Goal: Task Accomplishment & Management: Complete application form

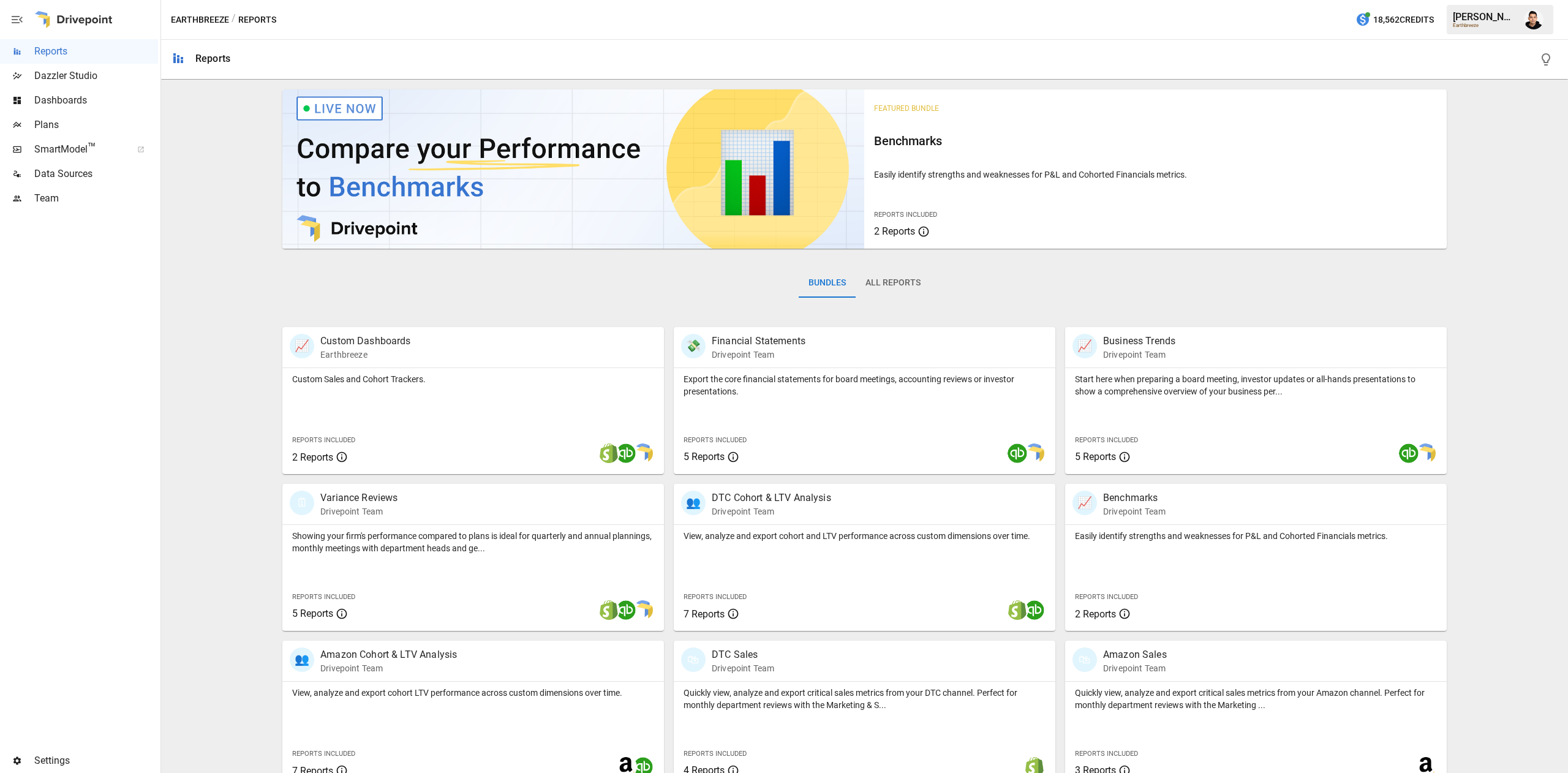
click at [1535, 21] on img "Francisco Sanchez" at bounding box center [1533, 19] width 19 height 19
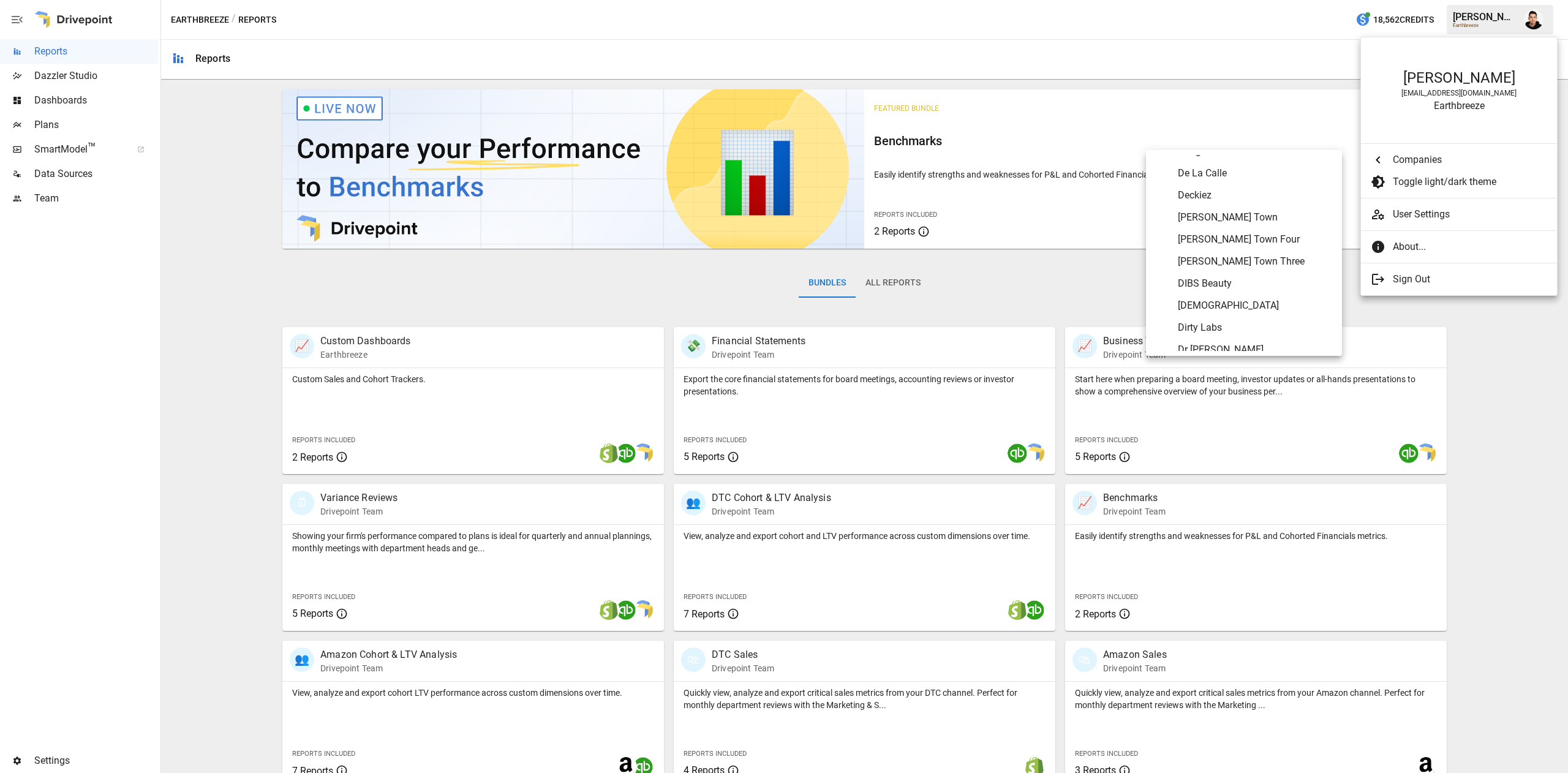
scroll to position [1612, 0]
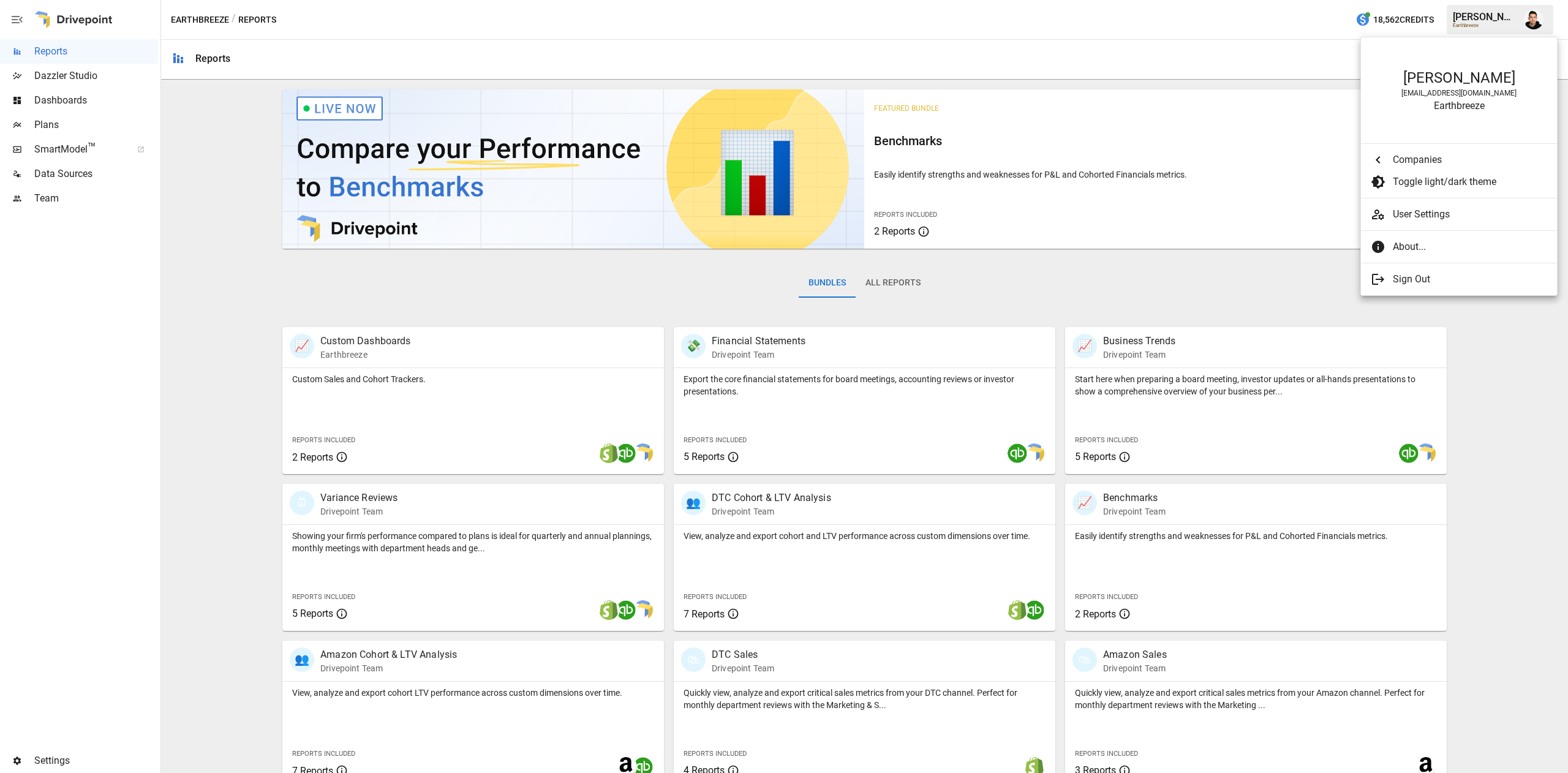
click at [70, 120] on div at bounding box center [784, 386] width 1568 height 773
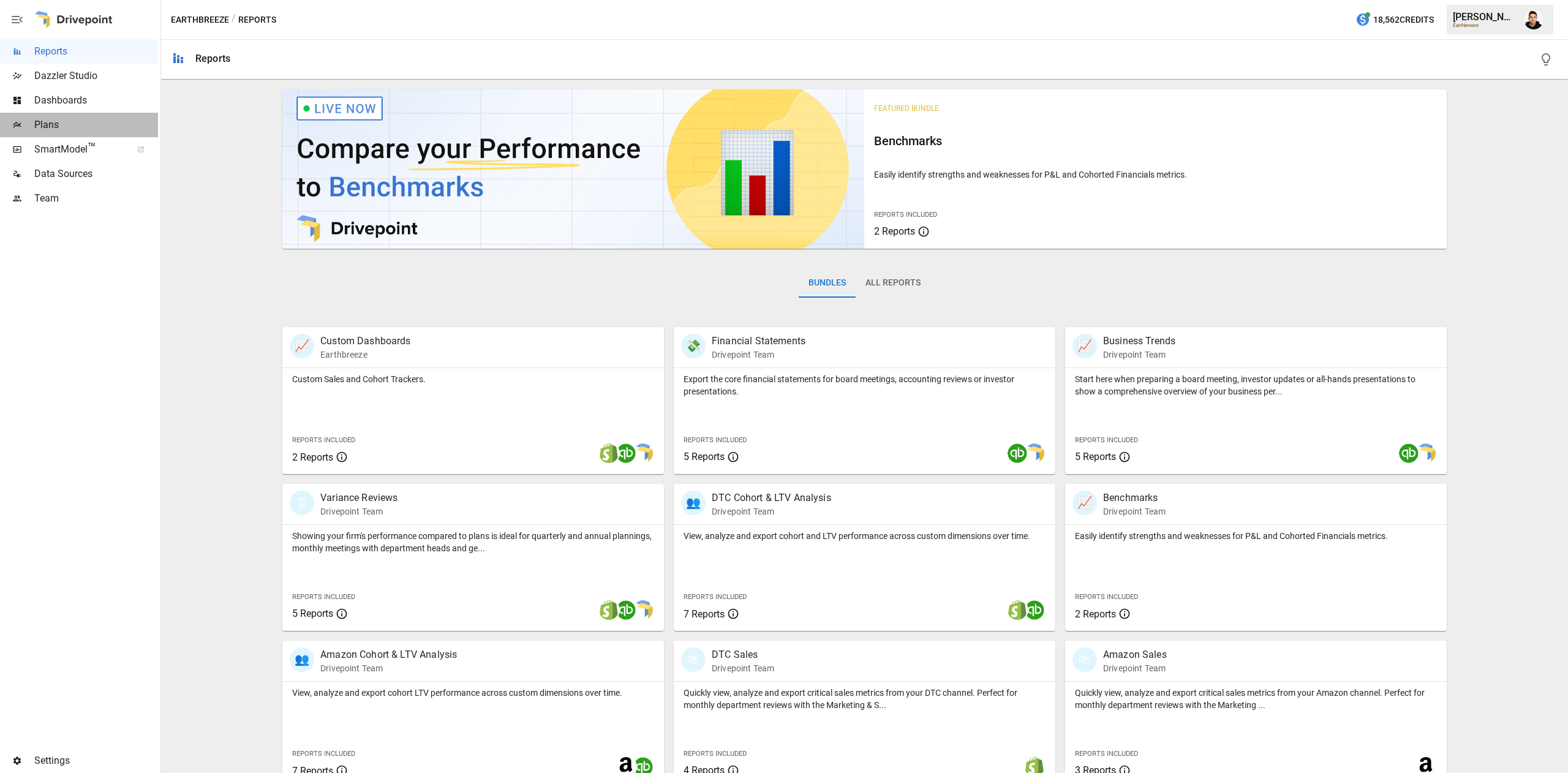
click at [39, 121] on span "Plans" at bounding box center [96, 125] width 123 height 15
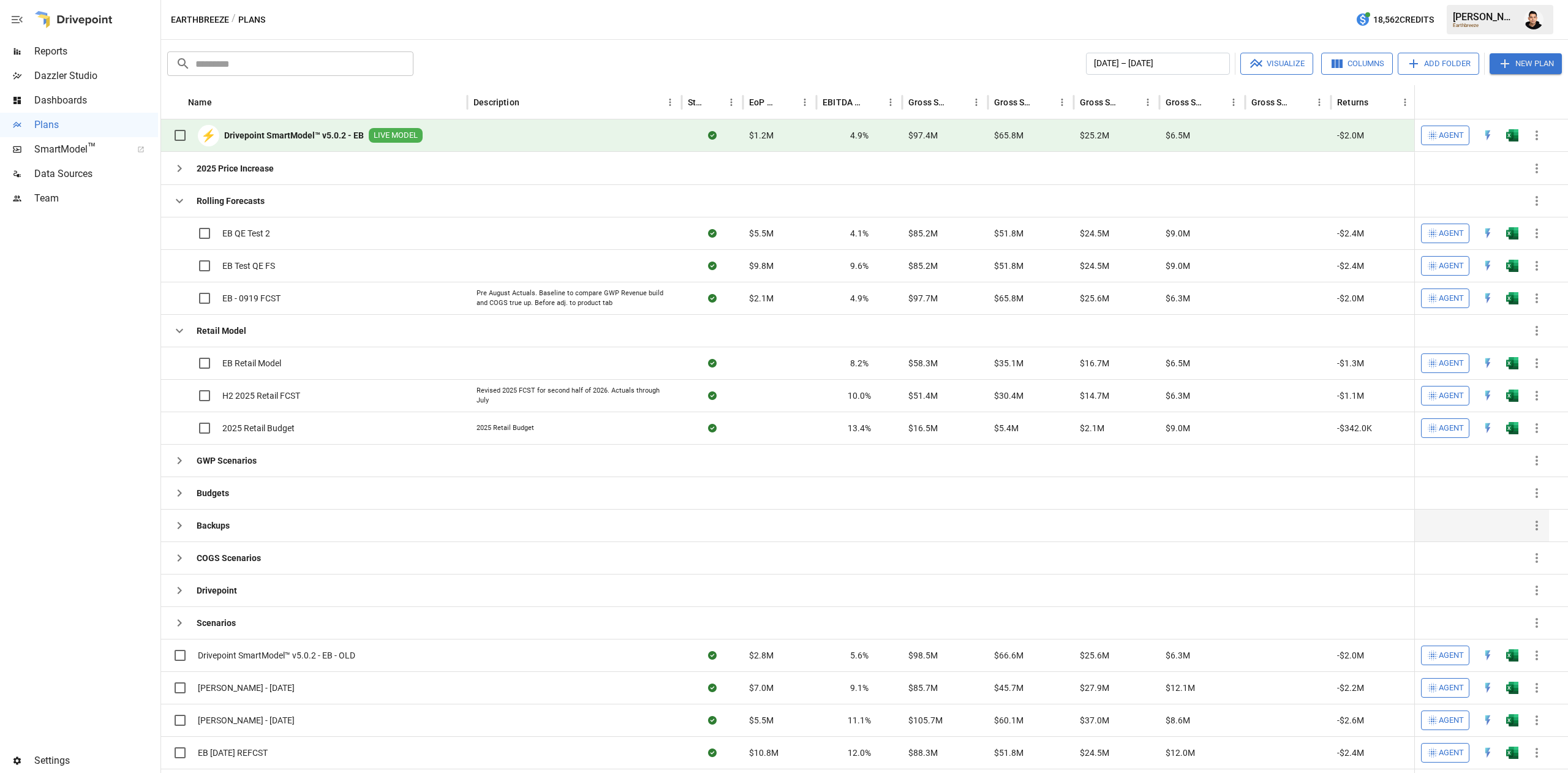
click at [402, 522] on div "Backups" at bounding box center [314, 525] width 306 height 32
click at [175, 524] on icon "button" at bounding box center [180, 526] width 15 height 15
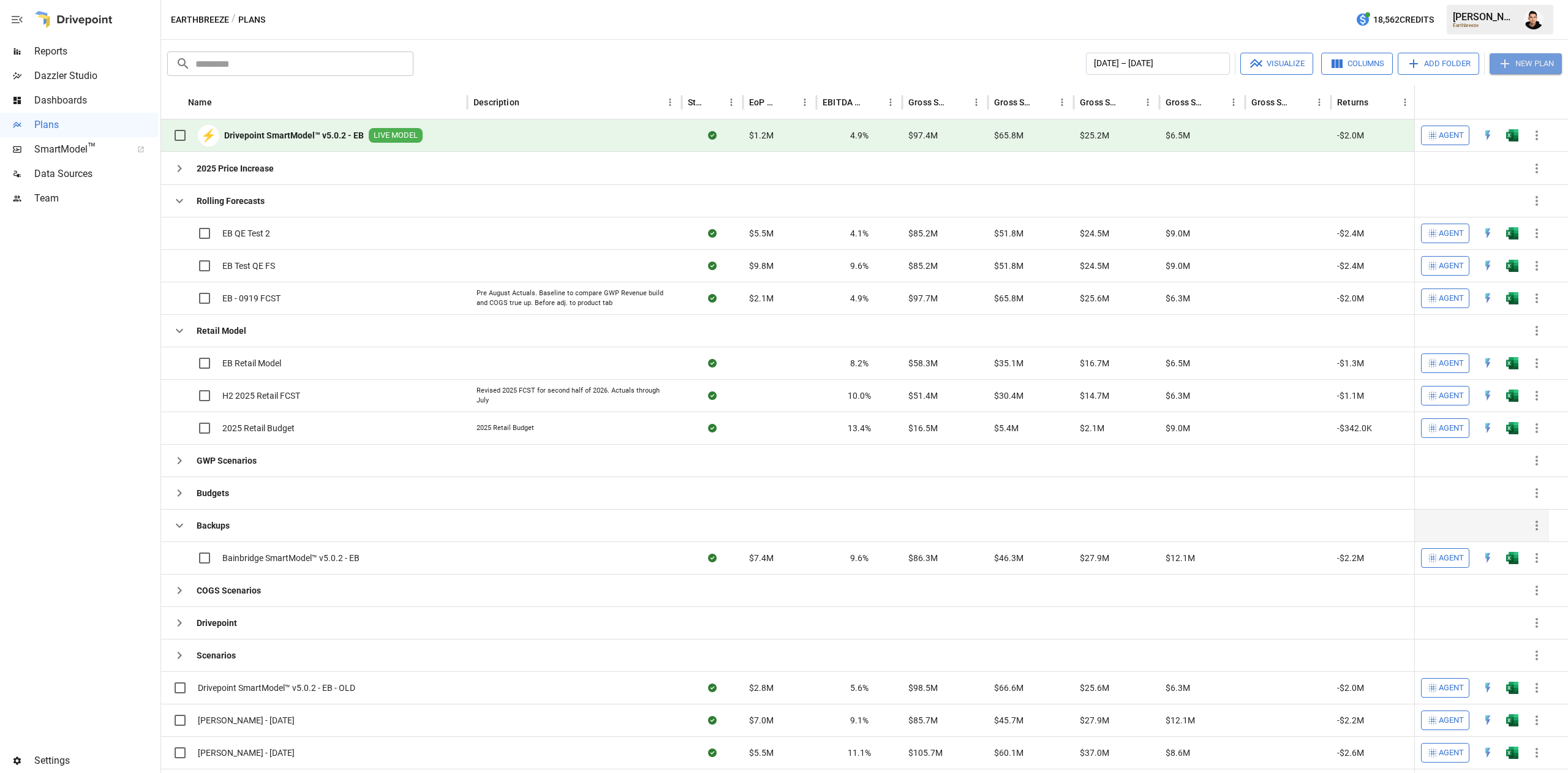
click at [1512, 72] on button "New Plan" at bounding box center [1526, 63] width 72 height 21
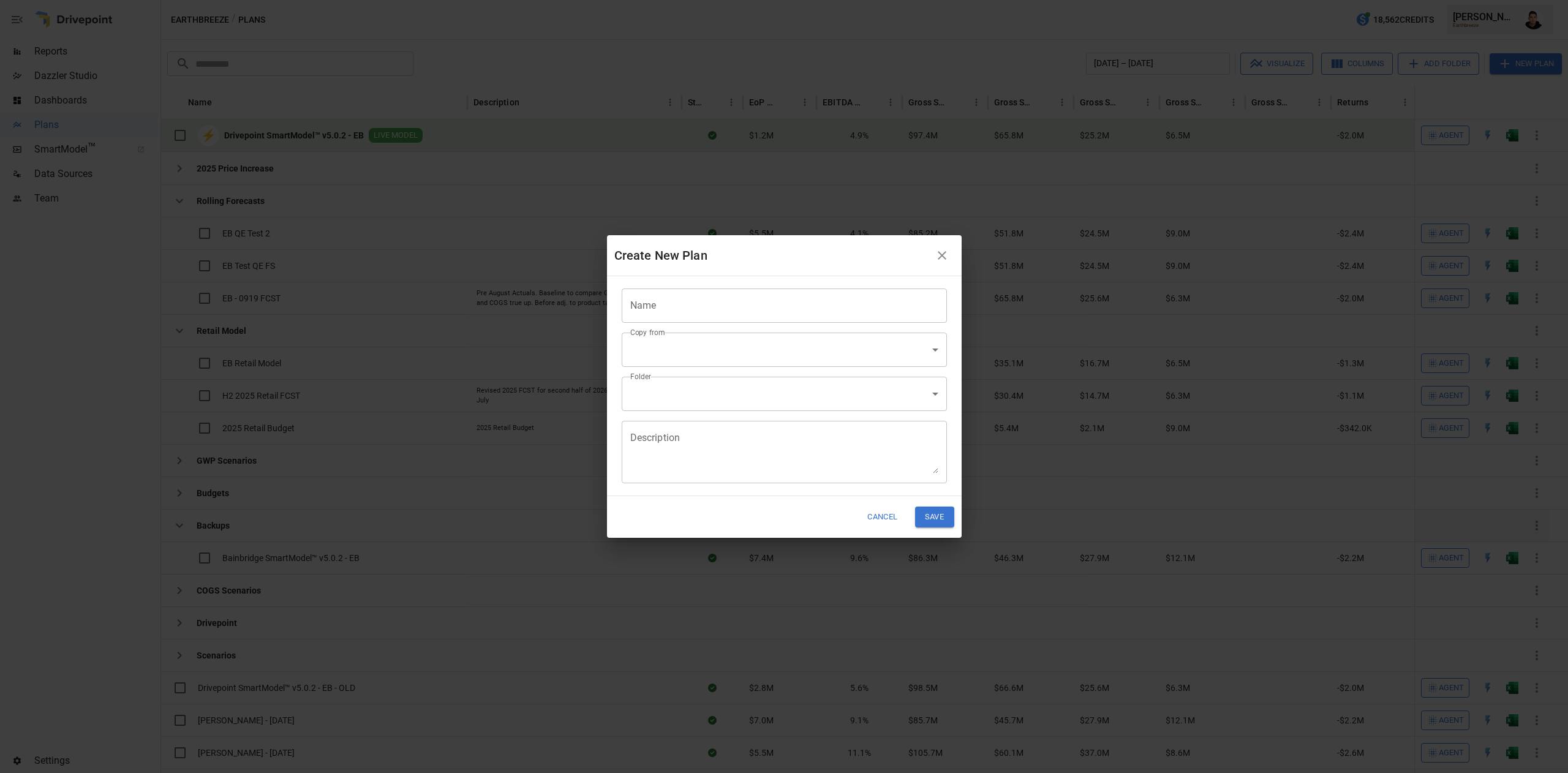
click at [860, 308] on input "Name" at bounding box center [784, 305] width 325 height 34
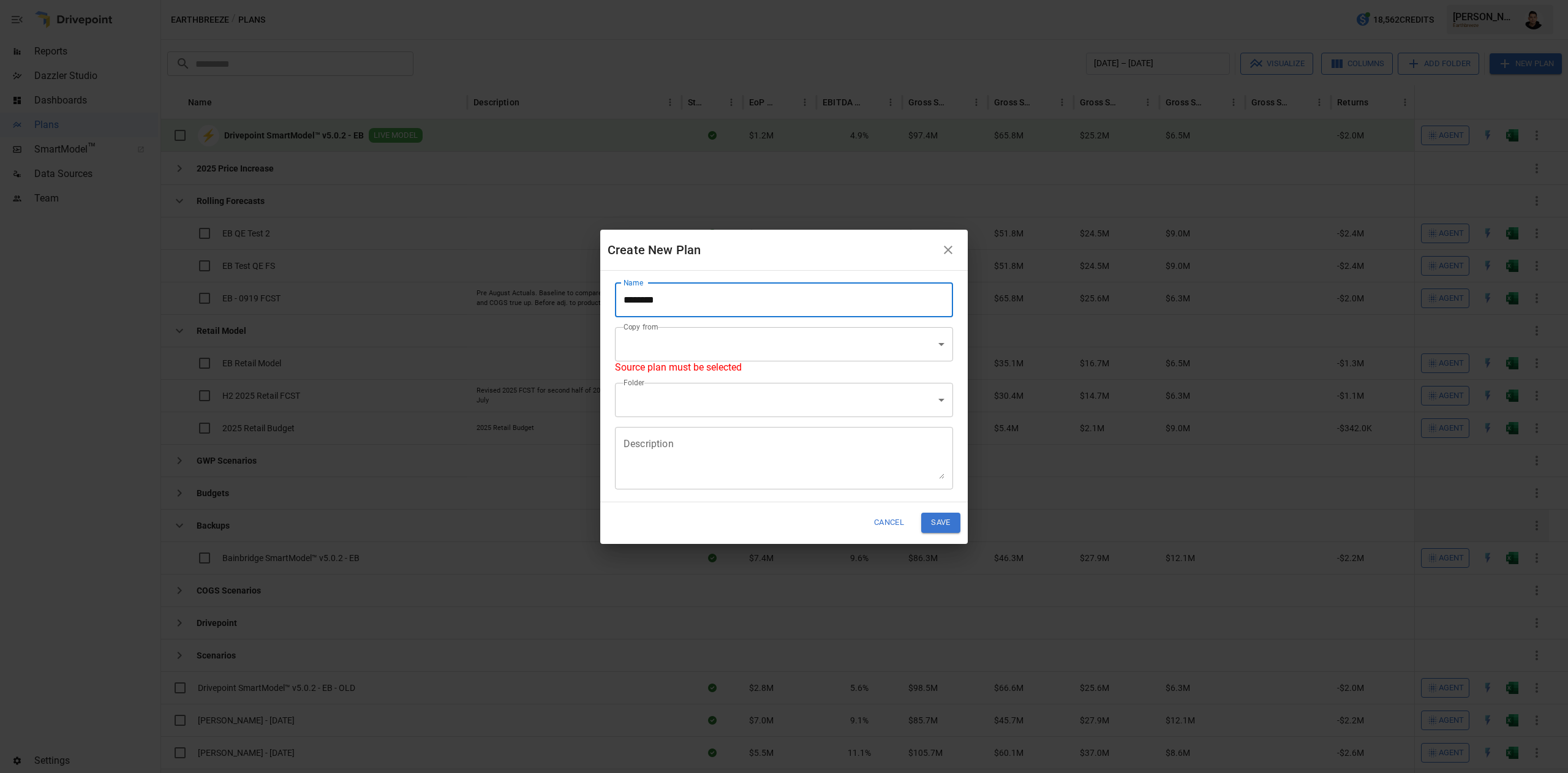
type input "*******"
click at [690, 0] on body "Reports Dazzler Studio Dashboards Plans SmartModel ™ Data Sources Team Settings…" at bounding box center [784, 0] width 1568 height 0
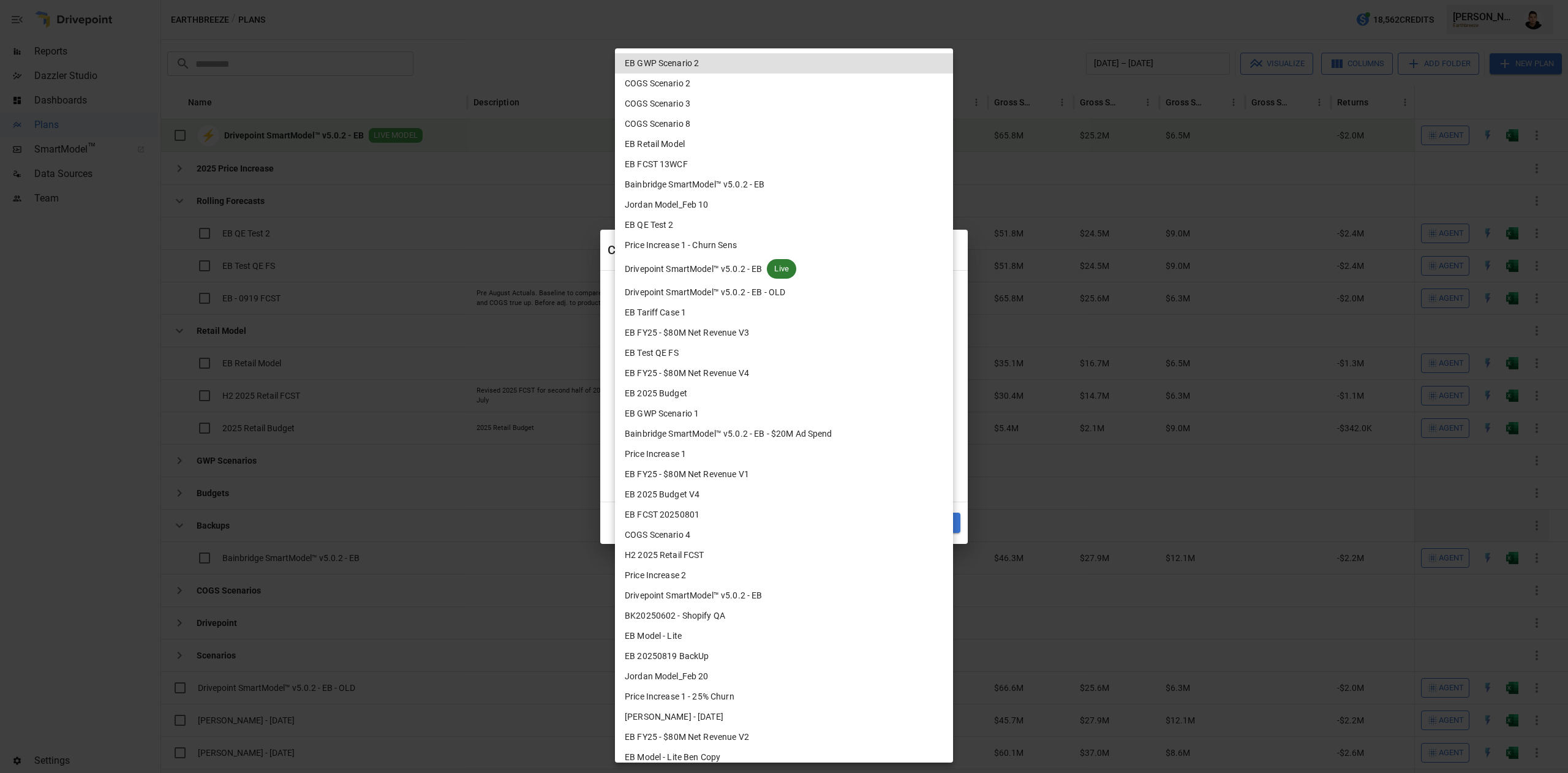
click at [740, 271] on span "Drivepoint SmartModel™ v5.0.2 - EB" at bounding box center [693, 269] width 137 height 13
type input "**********"
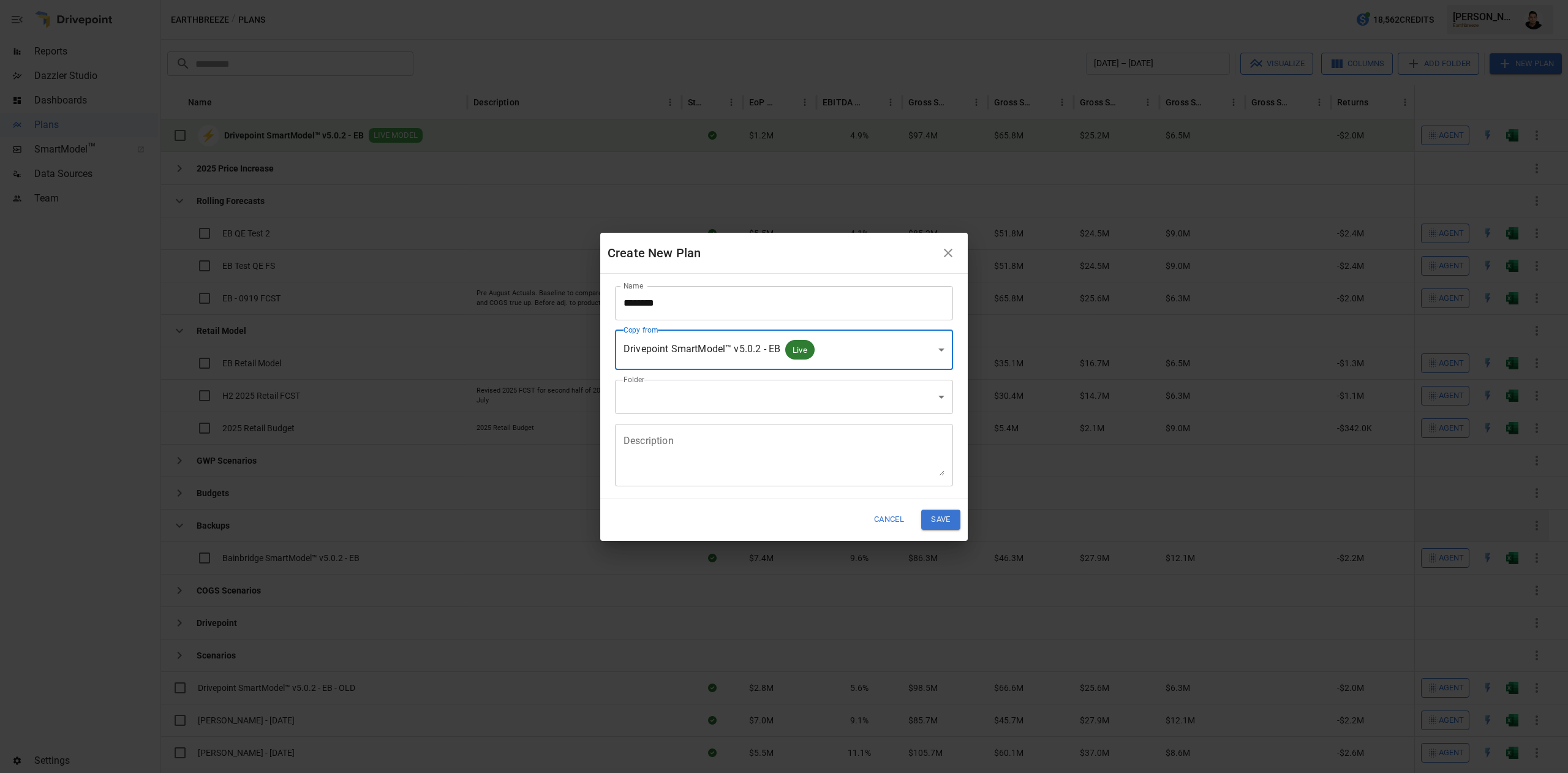
click at [702, 0] on body "Reports Dazzler Studio Dashboards Plans SmartModel ™ Data Sources Team Settings…" at bounding box center [784, 0] width 1568 height 0
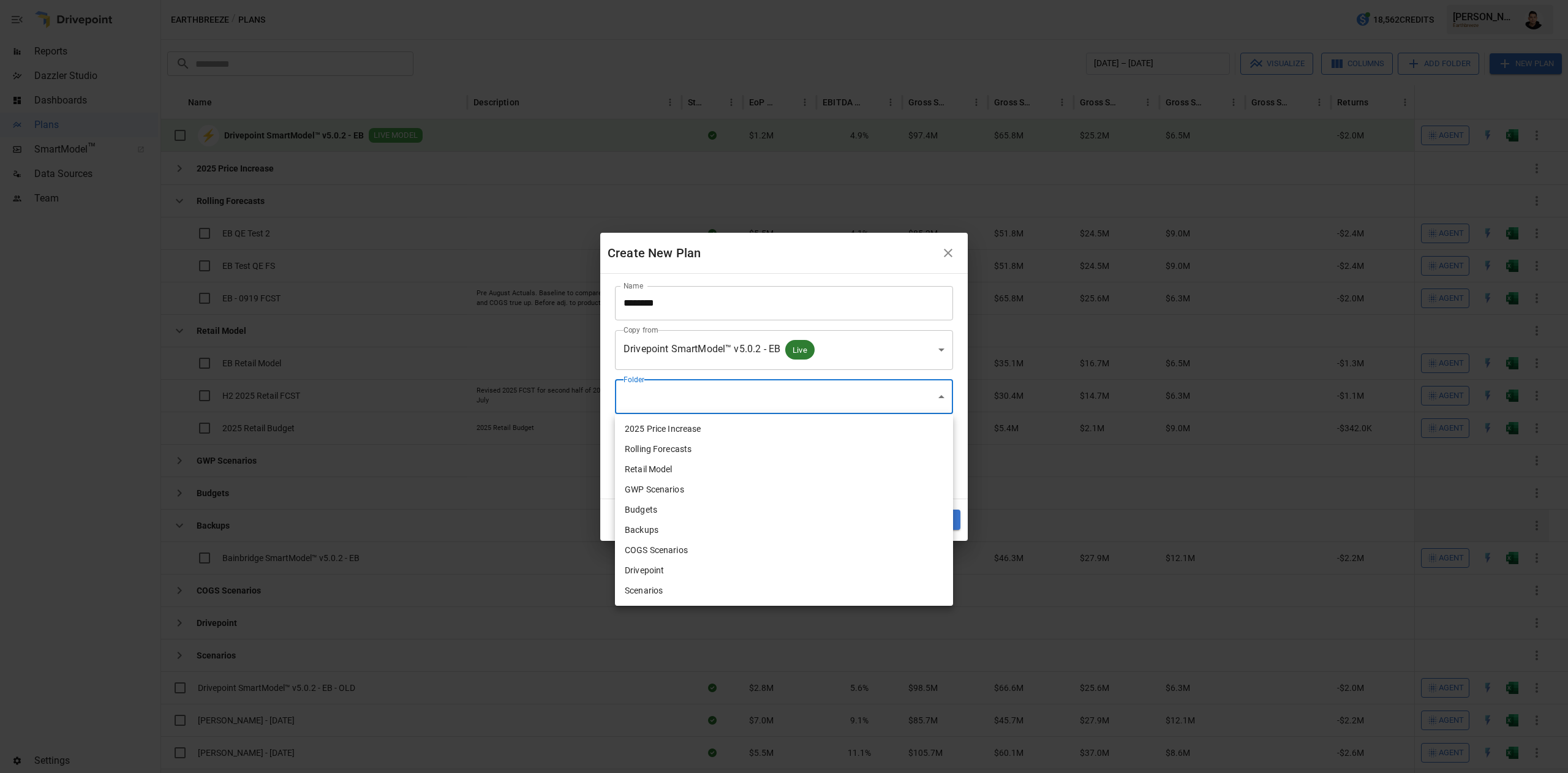
click at [780, 568] on li "Drivepoint" at bounding box center [784, 570] width 338 height 20
click at [699, 0] on body "Reports Dazzler Studio Dashboards Plans SmartModel ™ Data Sources Team Settings…" at bounding box center [784, 0] width 1568 height 0
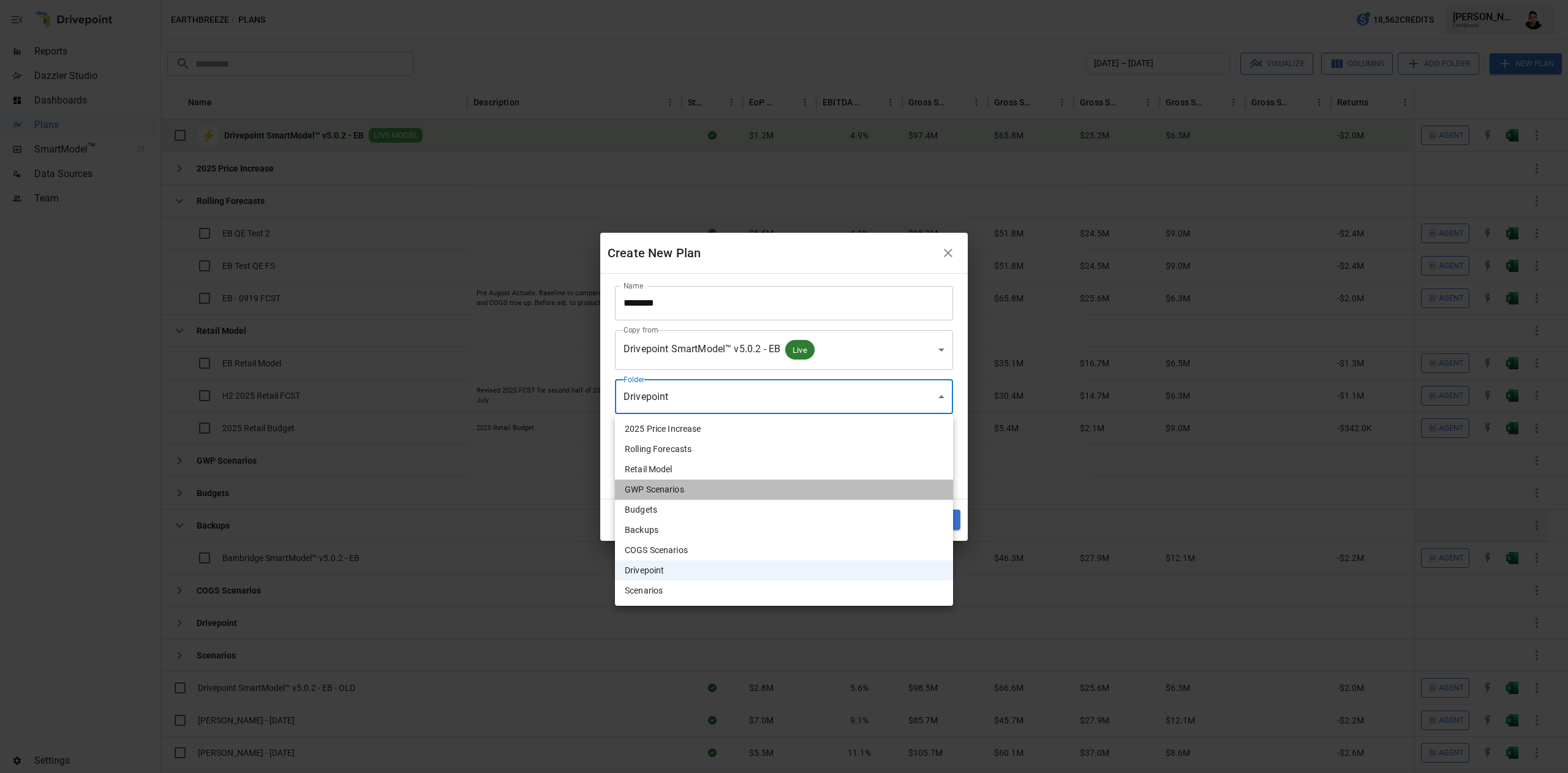
click at [777, 495] on li "GWP Scenarios" at bounding box center [784, 490] width 338 height 20
type input "**********"
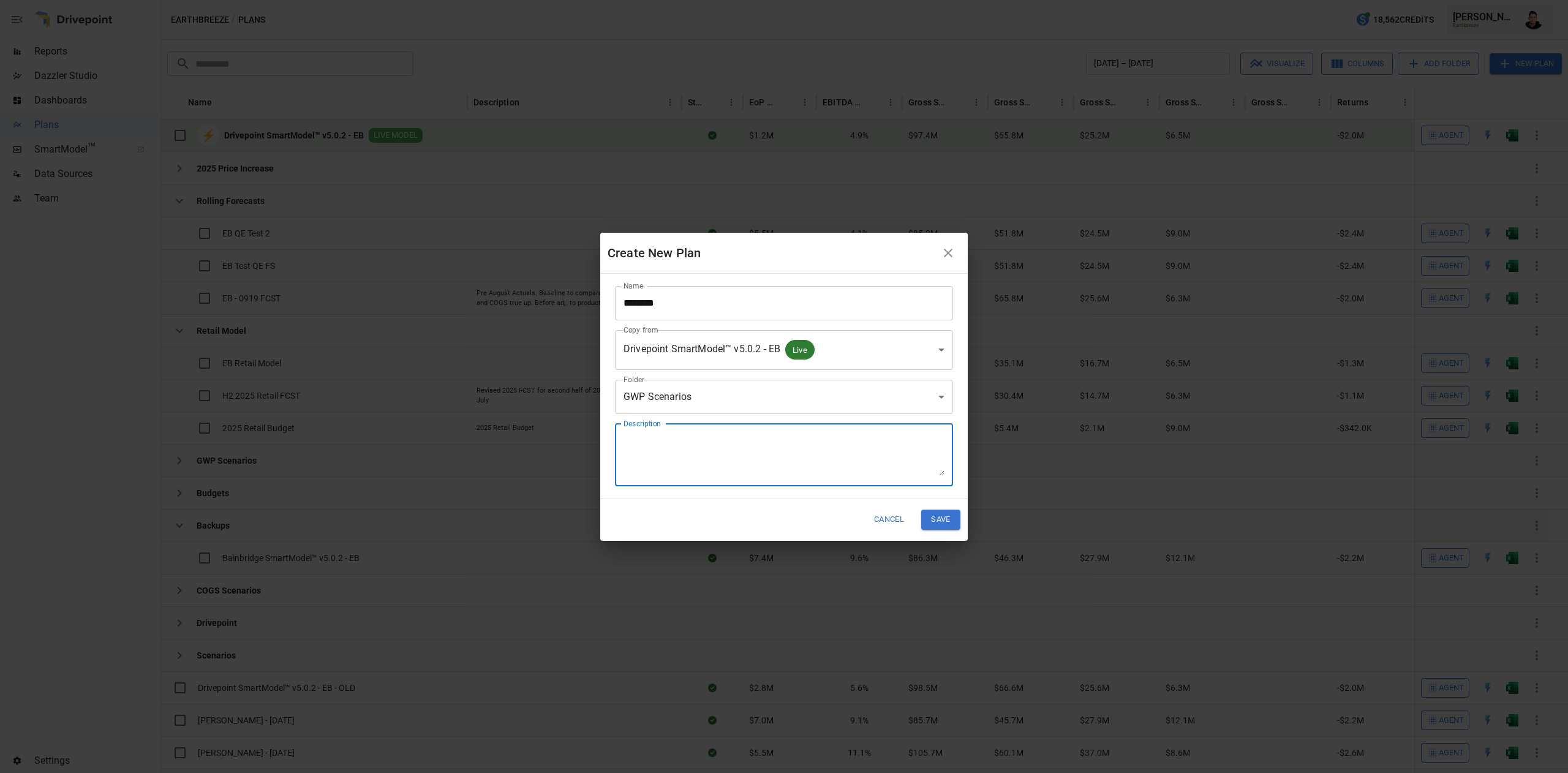
click at [728, 463] on textarea "Description" at bounding box center [784, 455] width 321 height 42
type textarea "**********"
click at [946, 524] on button "Save" at bounding box center [941, 520] width 39 height 20
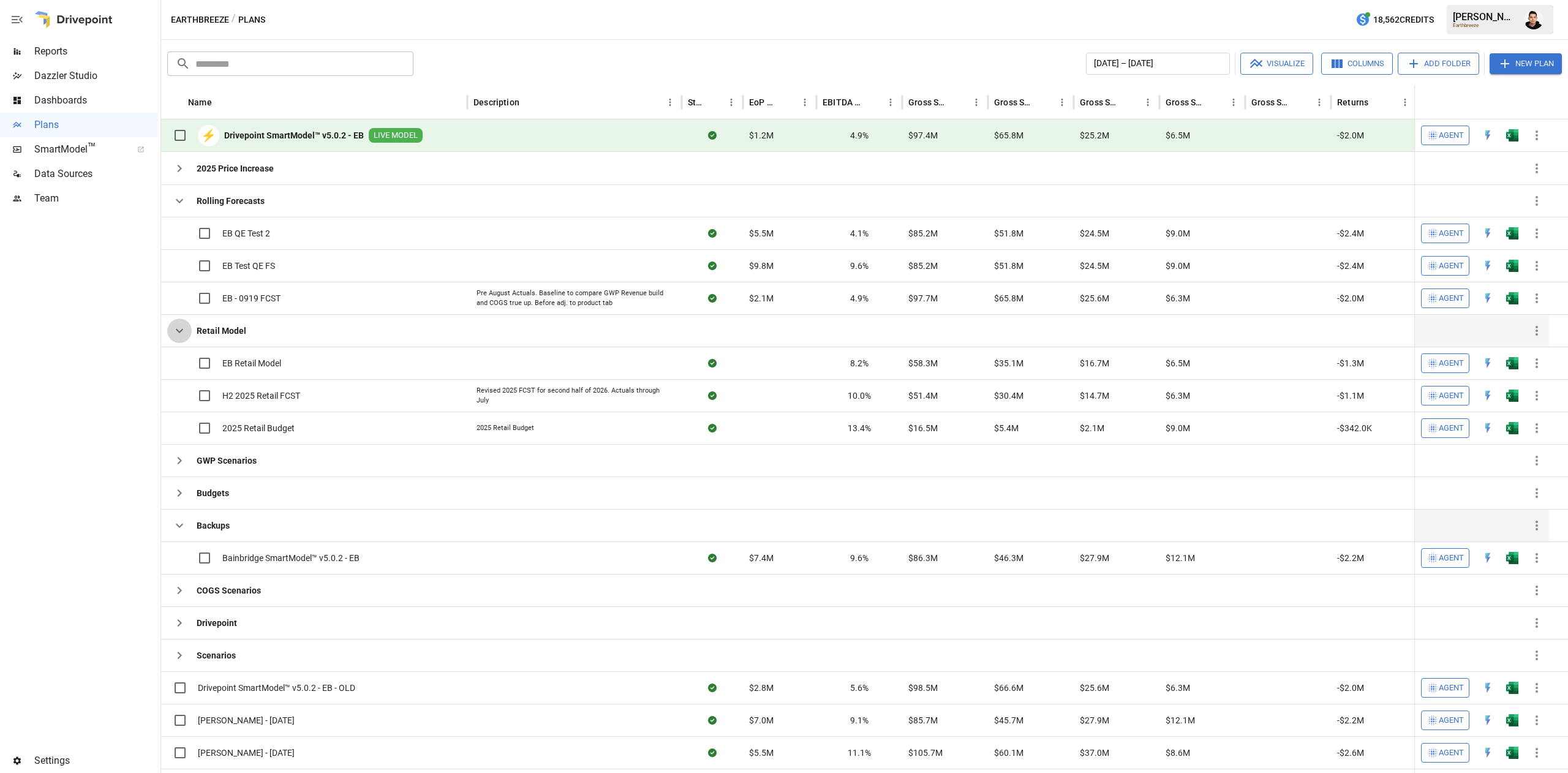
click at [184, 335] on icon "button" at bounding box center [180, 331] width 15 height 15
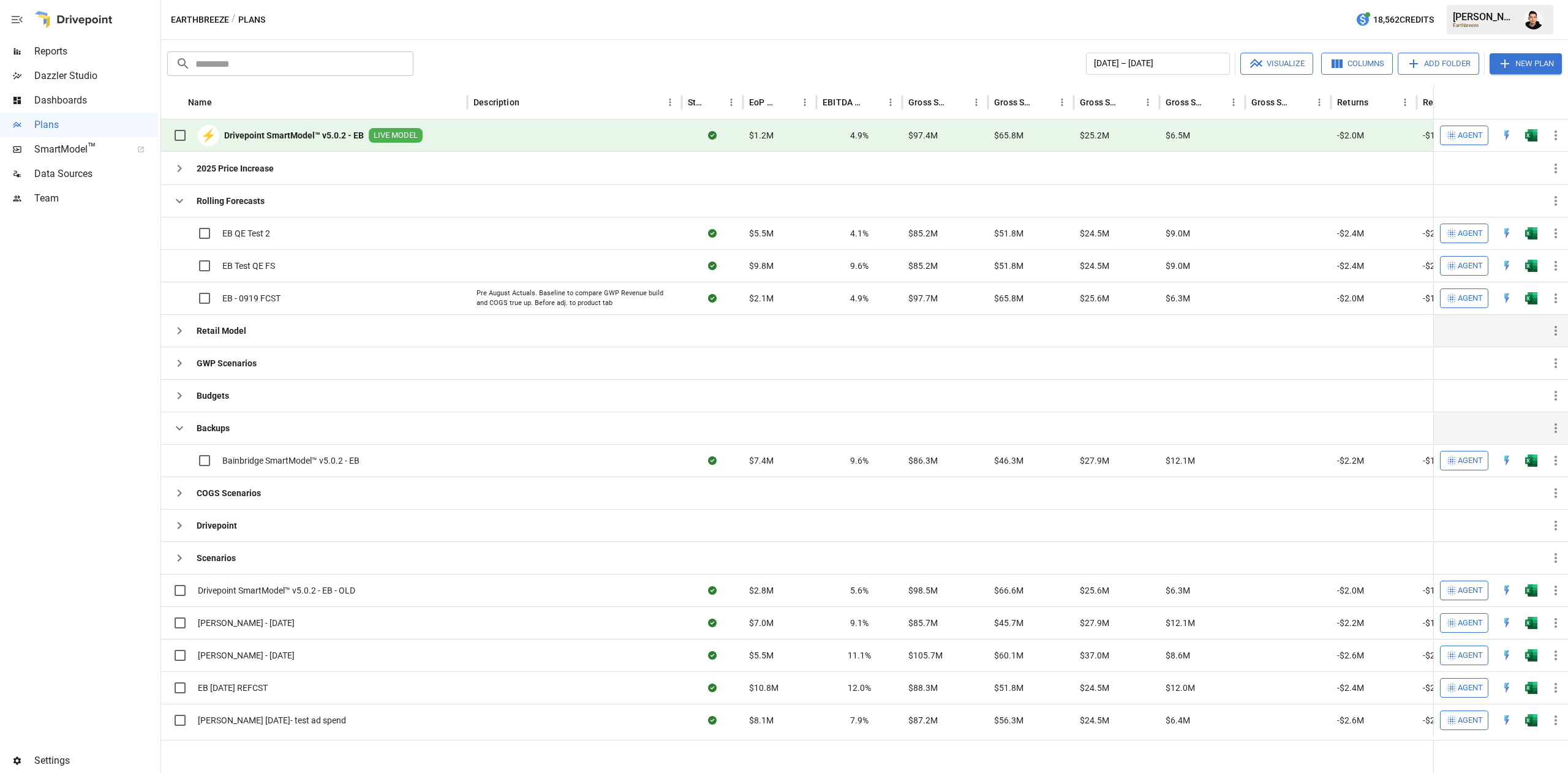
click at [180, 443] on div "Backups" at bounding box center [198, 428] width 62 height 32
click at [177, 440] on button "button" at bounding box center [179, 428] width 24 height 24
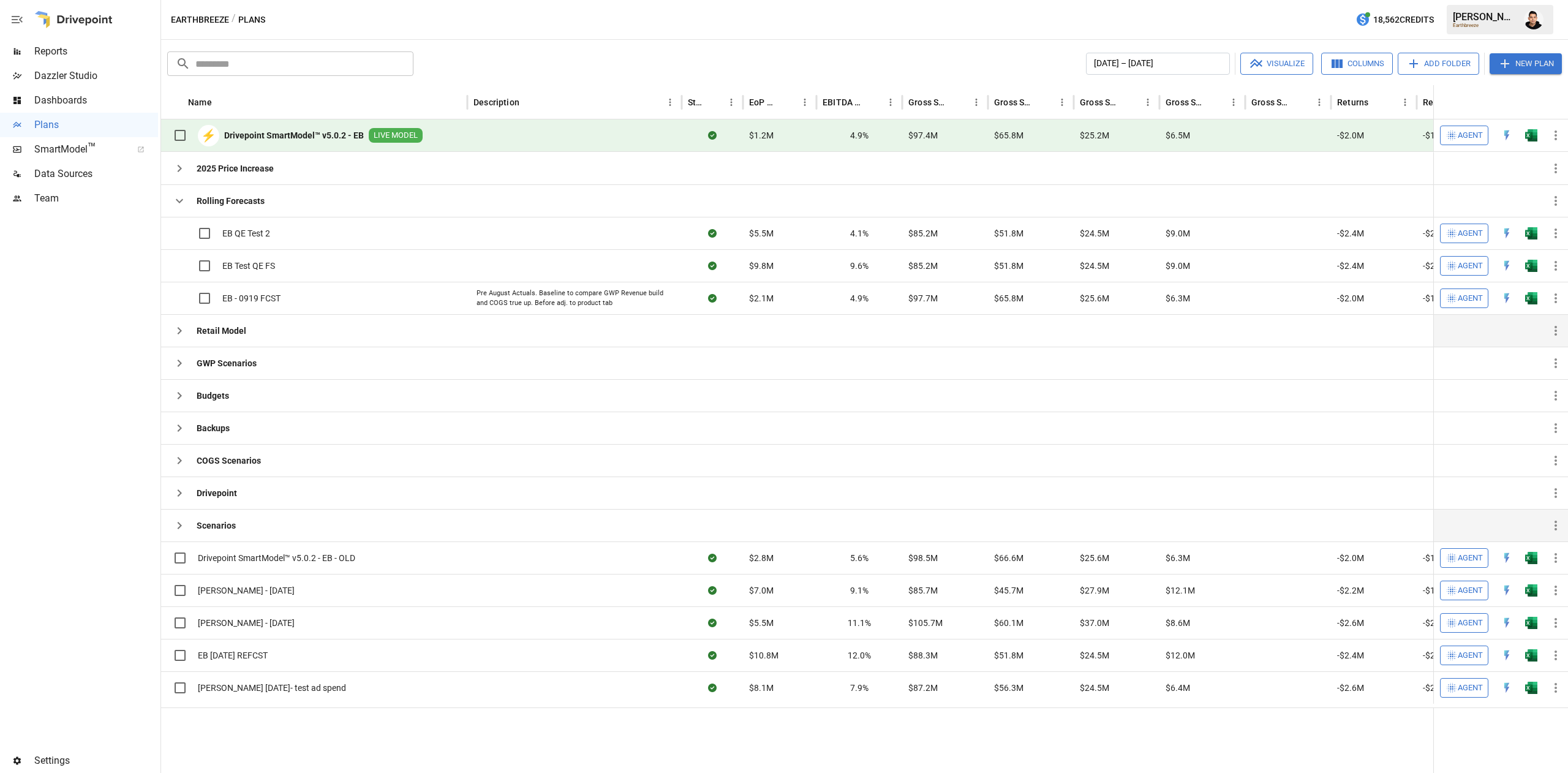
click at [177, 523] on icon "button" at bounding box center [180, 526] width 15 height 15
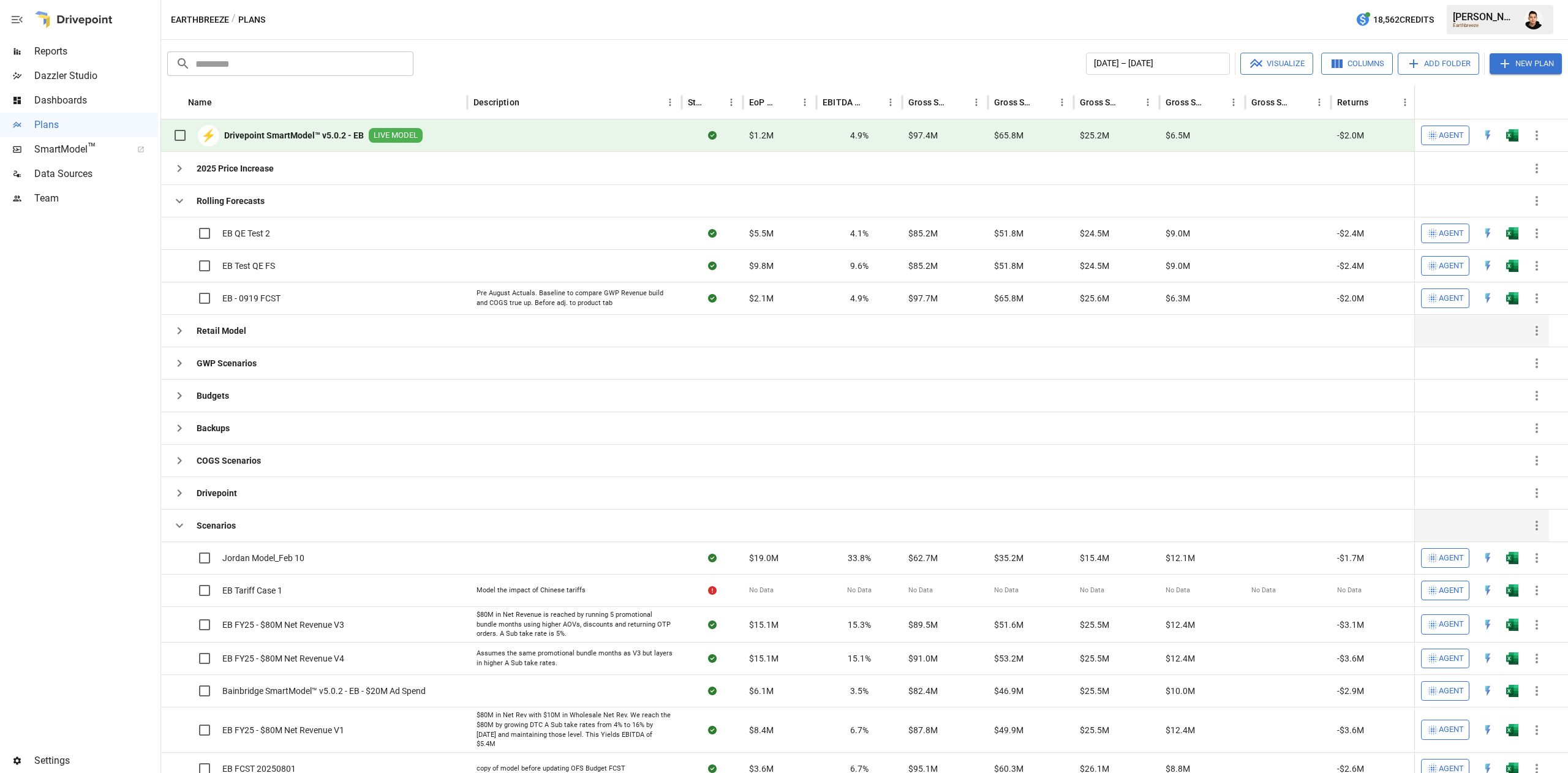
click at [177, 523] on icon "button" at bounding box center [180, 526] width 15 height 15
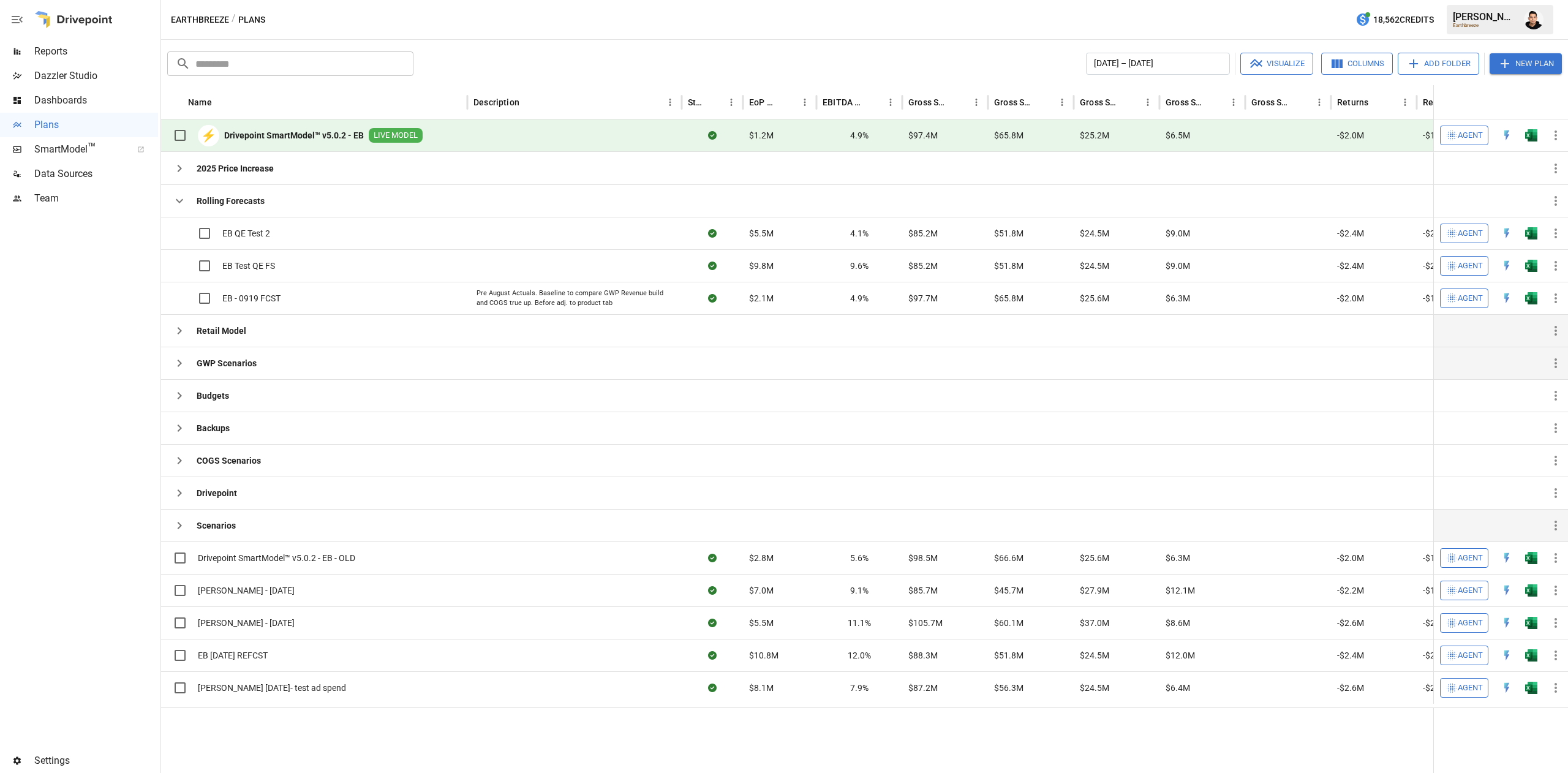
click at [186, 374] on button "button" at bounding box center [179, 363] width 24 height 24
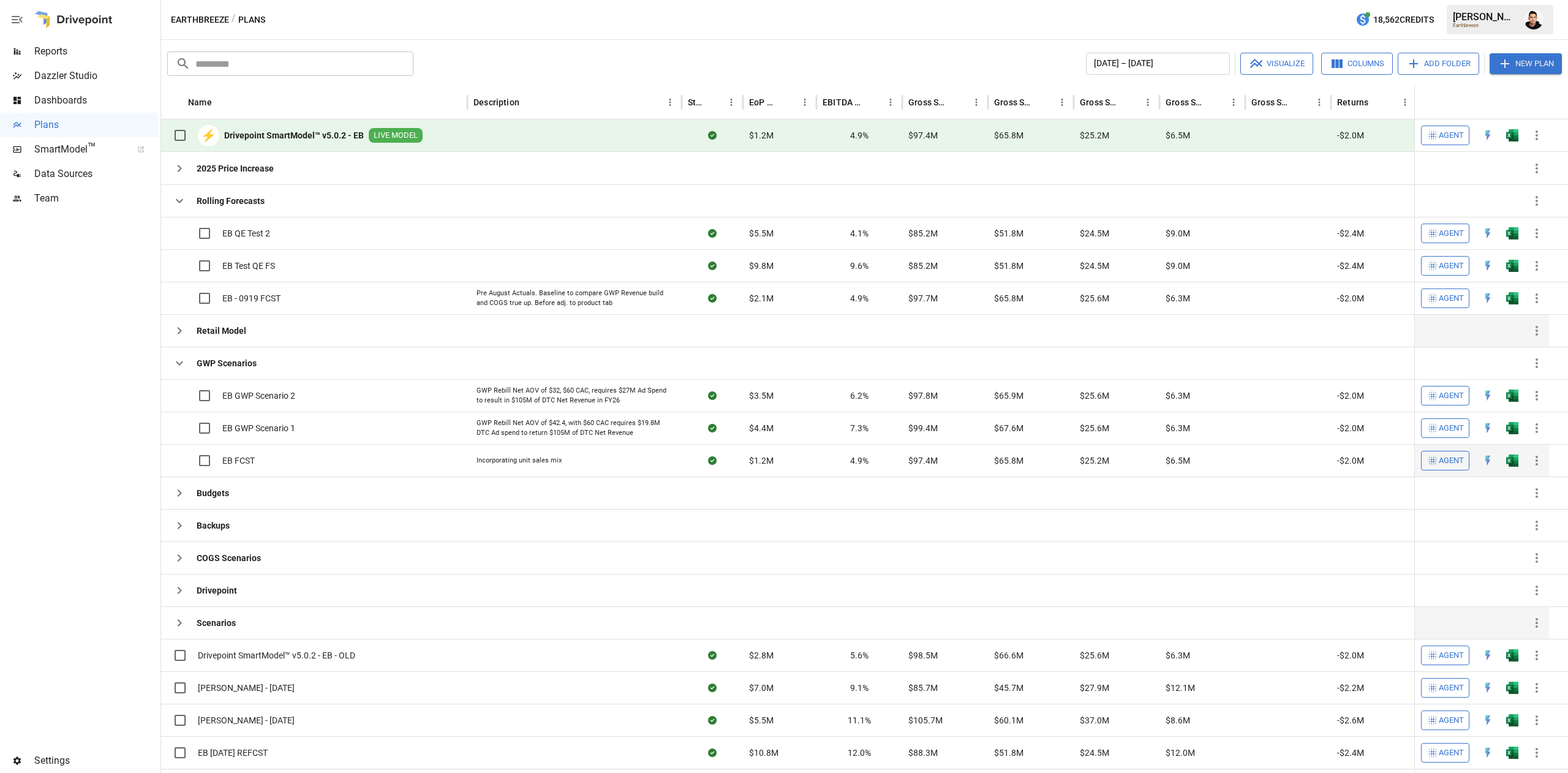
click at [1509, 467] on img "Open in Excel" at bounding box center [1512, 461] width 12 height 12
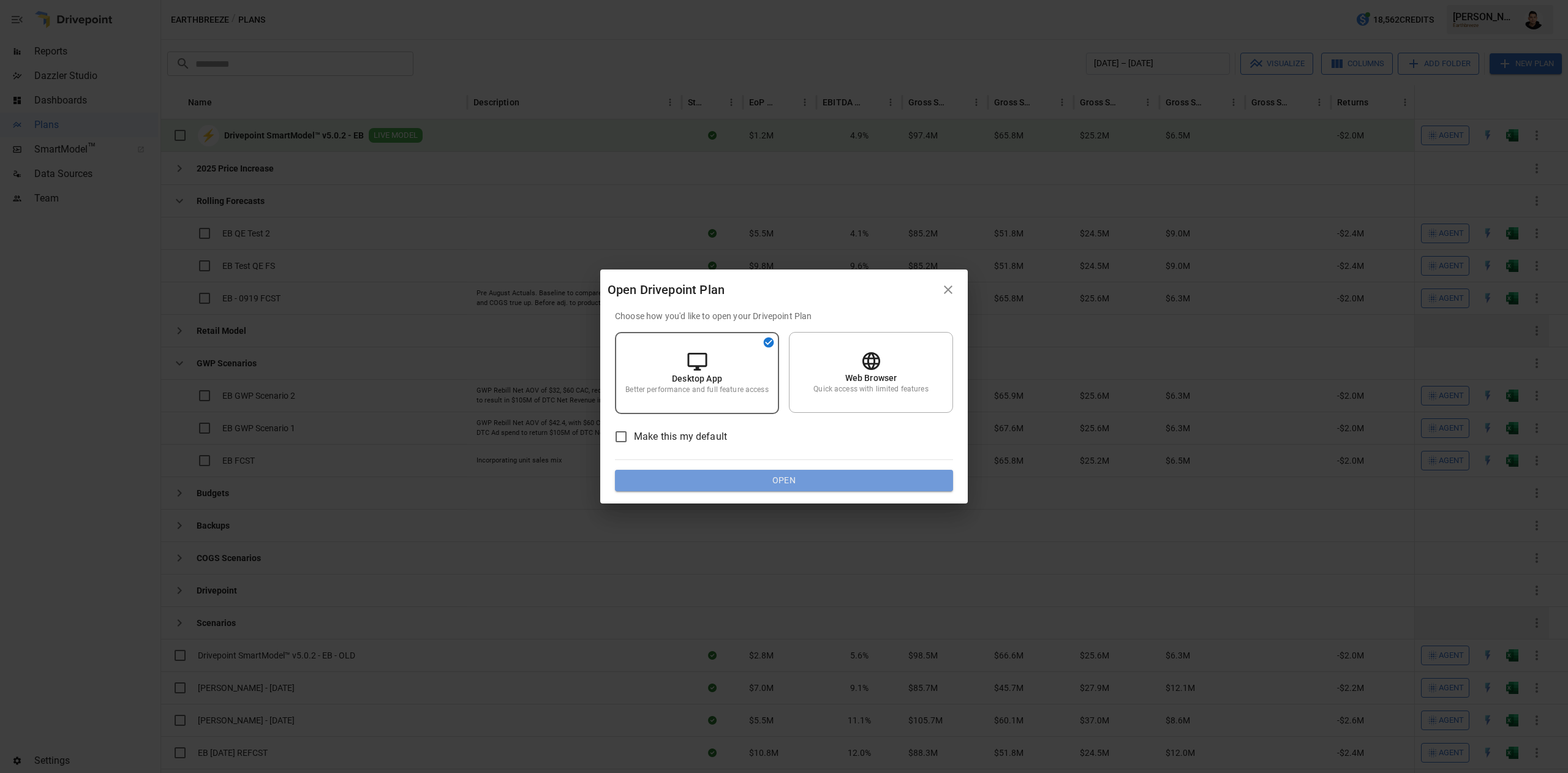
drag, startPoint x: 803, startPoint y: 480, endPoint x: 869, endPoint y: 168, distance: 318.9
click at [803, 479] on button "Open" at bounding box center [784, 480] width 338 height 22
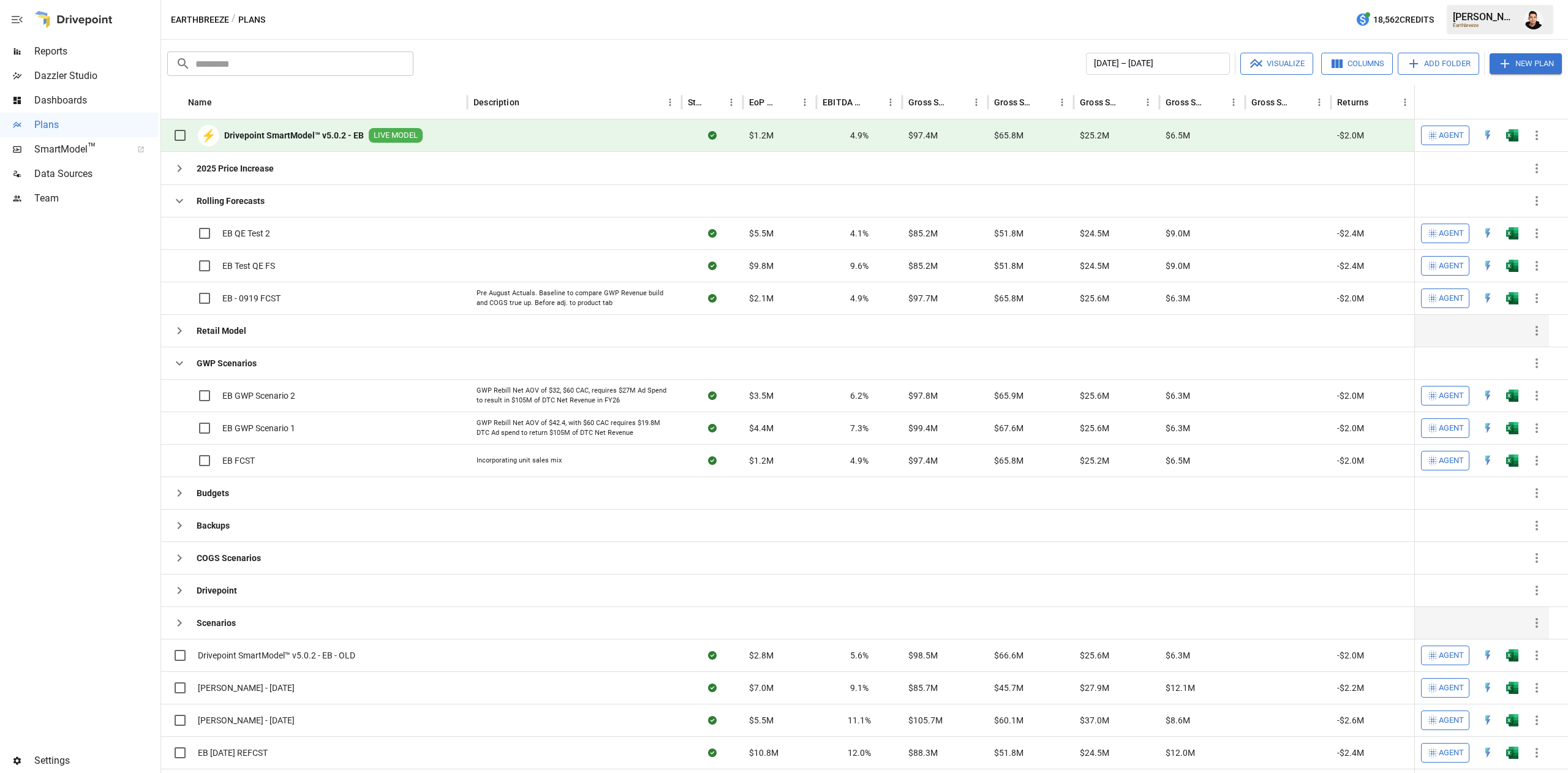
click at [870, 168] on div "Open Drivepoint Plan Choose how you'd like to open your Drivepoint Plan Desktop…" at bounding box center [784, 386] width 1568 height 773
